Goal: Communication & Community: Connect with others

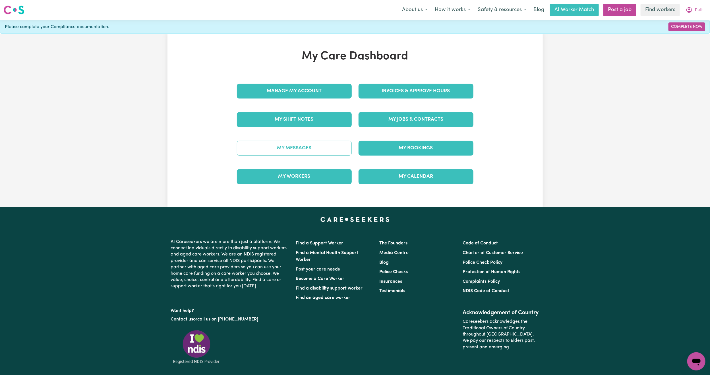
click at [313, 150] on link "My Messages" at bounding box center [294, 148] width 115 height 15
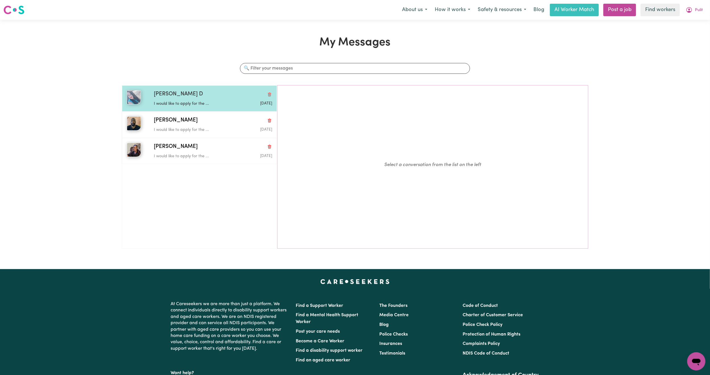
click at [172, 103] on p "I would like to apply for the ..." at bounding box center [193, 104] width 79 height 6
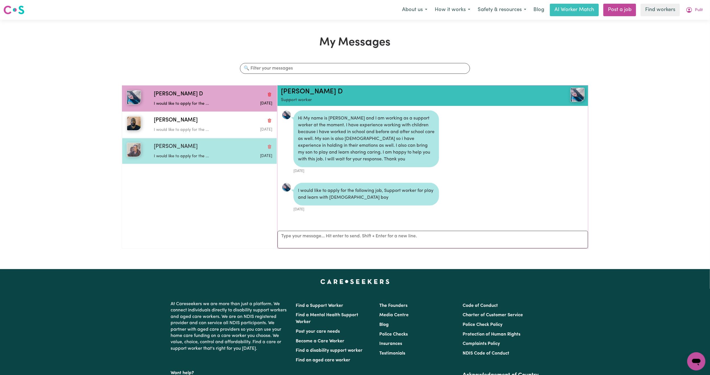
click at [196, 143] on div "[PERSON_NAME] would like to apply for the ... [DATE]" at bounding box center [199, 151] width 155 height 26
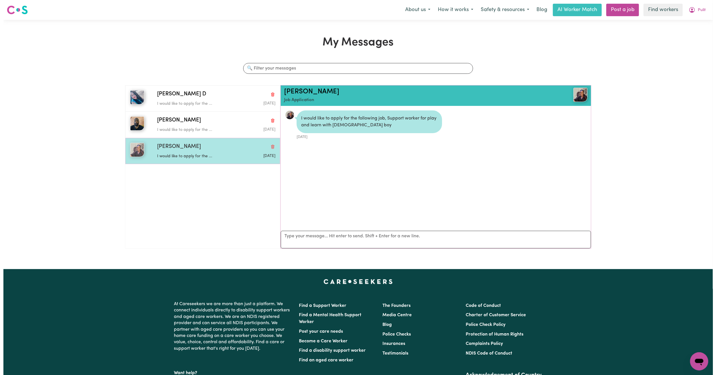
scroll to position [4, 0]
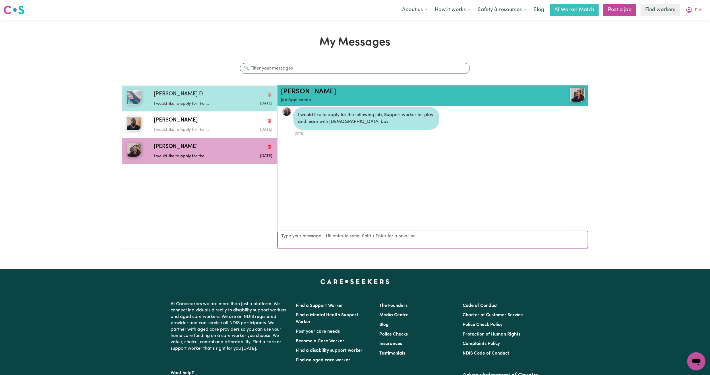
click at [205, 101] on div "I would like to apply for the ..." at bounding box center [193, 103] width 79 height 9
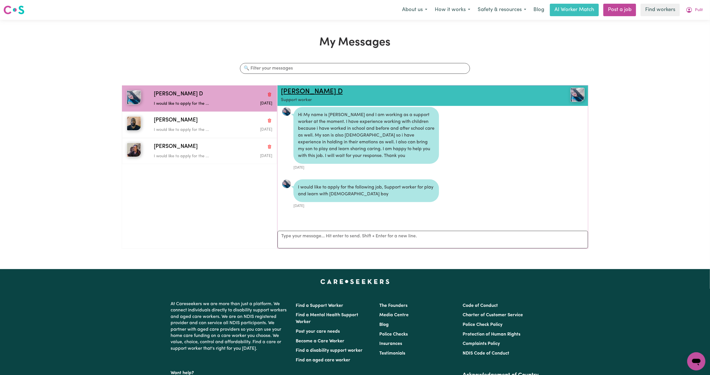
click at [297, 94] on link "[PERSON_NAME] D" at bounding box center [312, 91] width 62 height 7
